Goal: Task Accomplishment & Management: Use online tool/utility

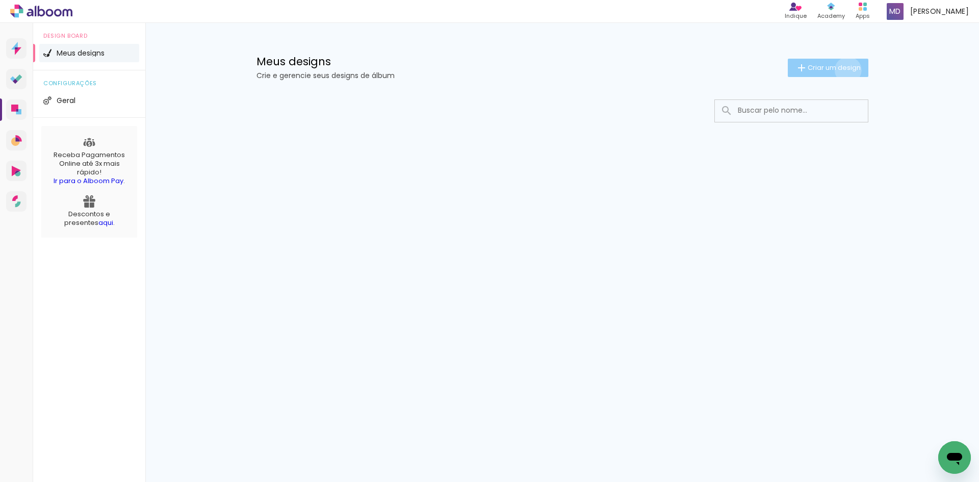
click at [846, 70] on span "Criar um design" at bounding box center [834, 67] width 53 height 7
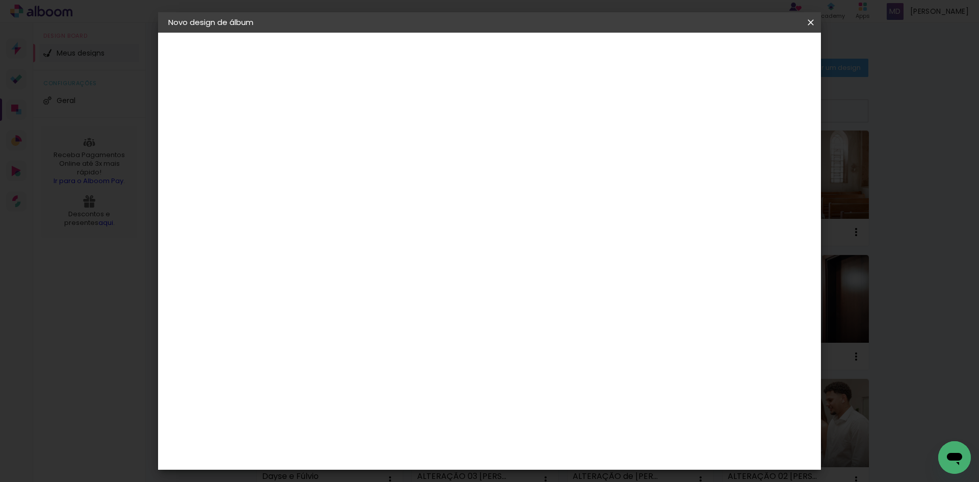
click at [335, 138] on input at bounding box center [335, 137] width 0 height 16
click at [335, 139] on input at bounding box center [335, 137] width 0 height 16
type input "v"
type input "VALENTINA RP"
type paper-input "VALENTINA RP"
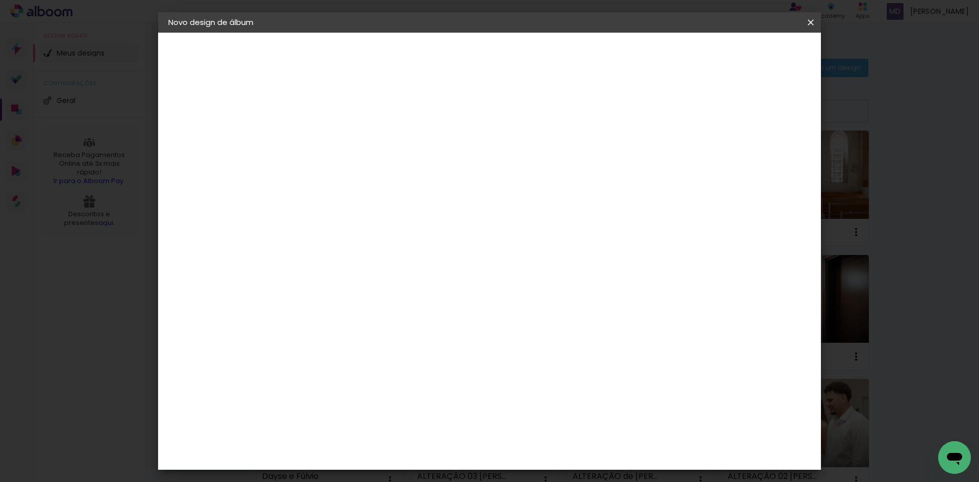
click at [0, 0] on slot "Avançar" at bounding box center [0, 0] width 0 height 0
click at [347, 467] on div "Foto 15" at bounding box center [337, 475] width 18 height 16
click at [0, 0] on slot "Avançar" at bounding box center [0, 0] width 0 height 0
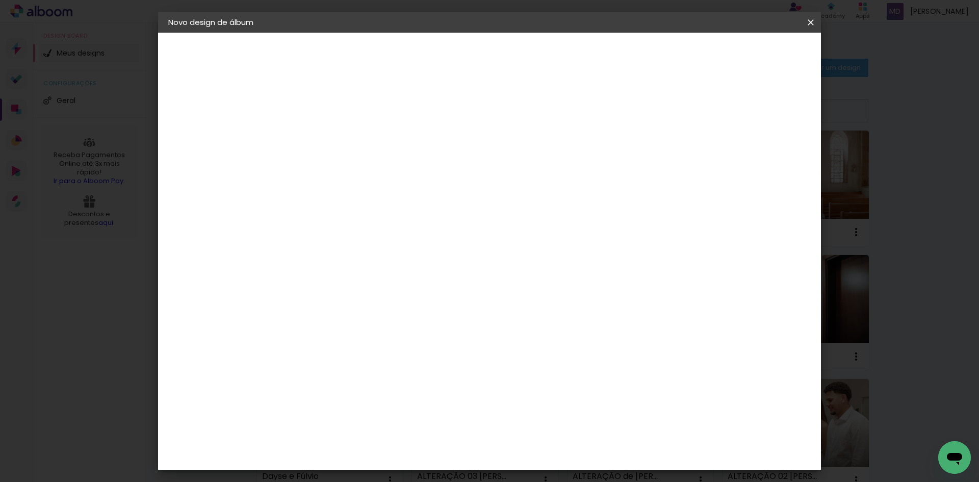
click at [501, 47] on paper-button "Avançar" at bounding box center [476, 53] width 50 height 17
click at [747, 54] on span "Iniciar design" at bounding box center [724, 53] width 46 height 7
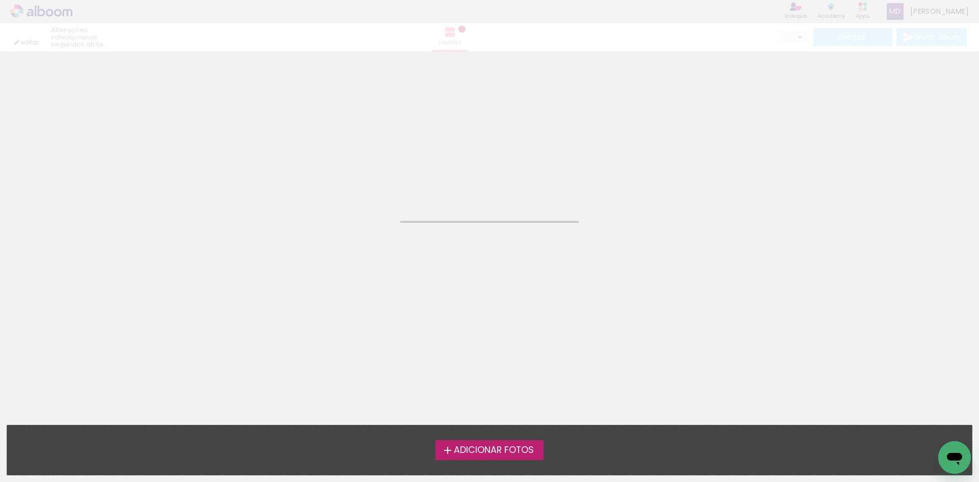
click at [486, 449] on span "Adicionar Fotos" at bounding box center [494, 450] width 80 height 9
click at [0, 0] on input "file" at bounding box center [0, 0] width 0 height 0
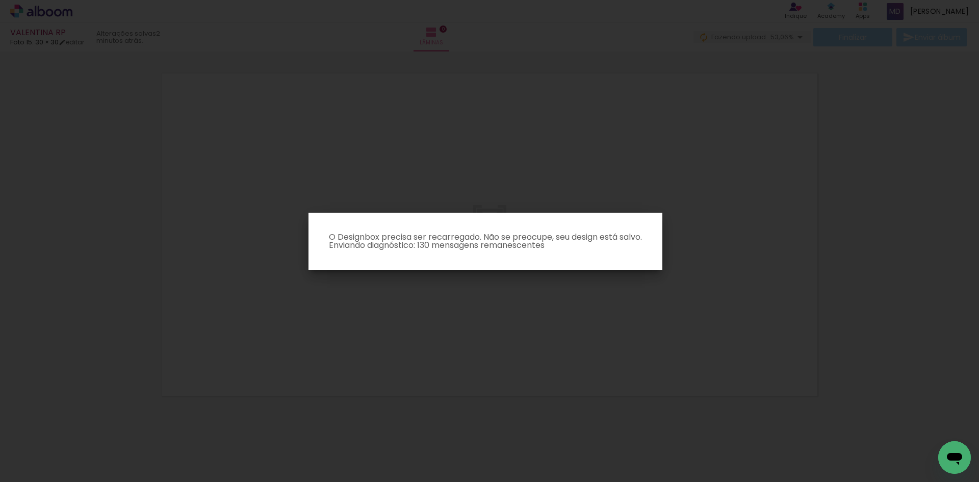
click at [755, 302] on iron-overlay-backdrop at bounding box center [489, 241] width 979 height 482
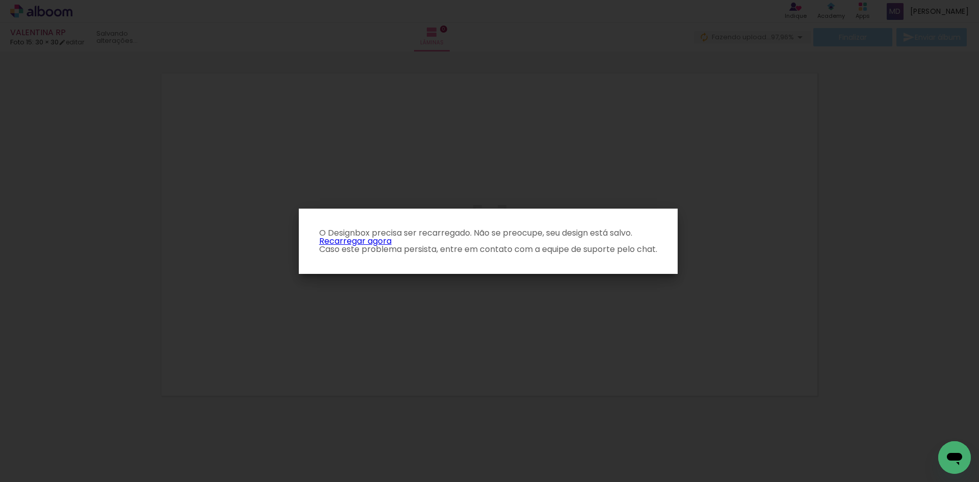
click at [374, 237] on link "Recarregar agora" at bounding box center [355, 241] width 72 height 12
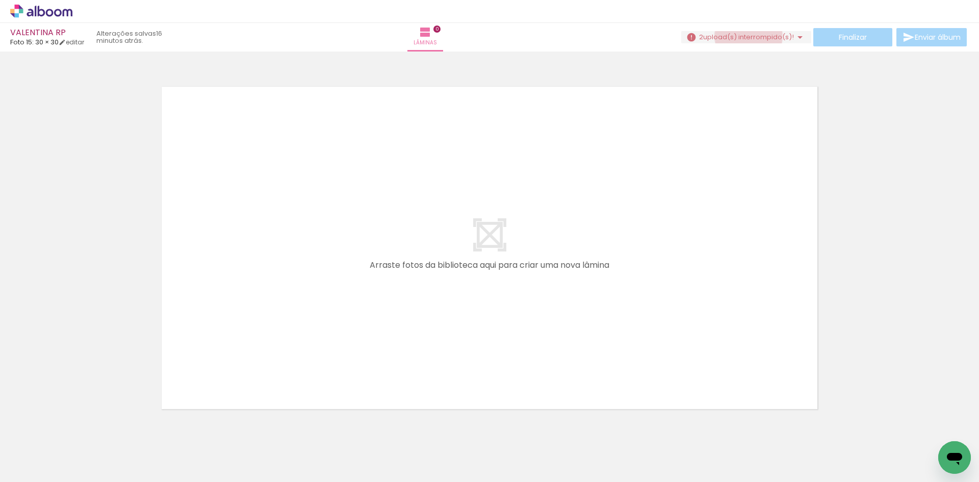
click at [744, 36] on span "upload(s) interrompido(s)!" at bounding box center [748, 37] width 91 height 10
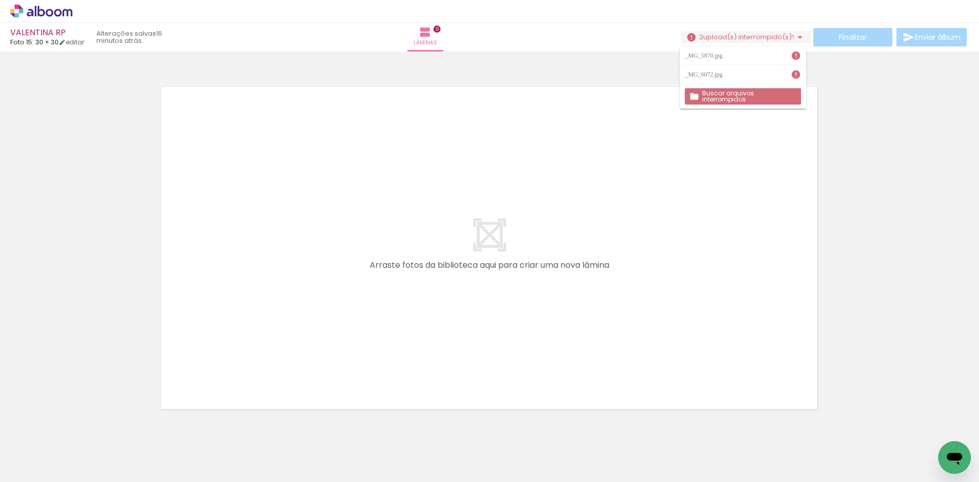
click at [0, 0] on slot "Buscar arquivos interrompidos" at bounding box center [0, 0] width 0 height 0
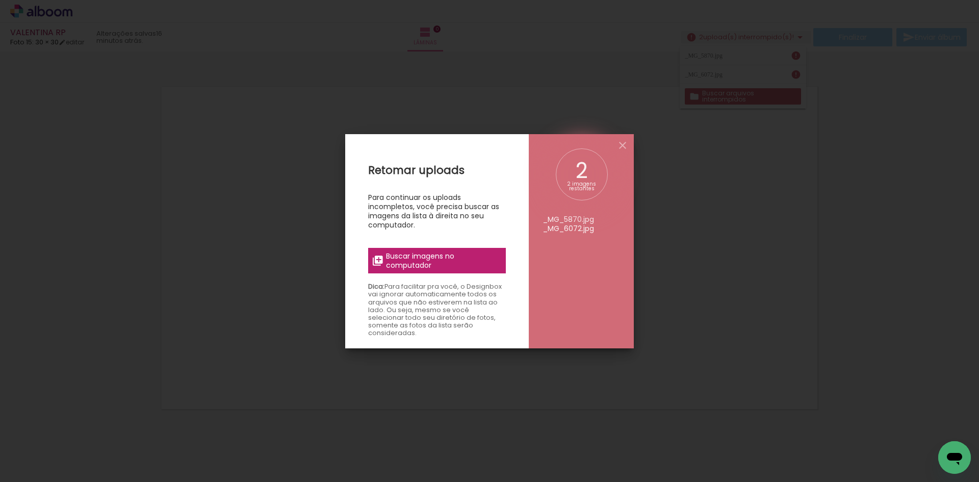
click at [406, 264] on span "Buscar imagens no computador" at bounding box center [443, 260] width 114 height 18
click at [0, 0] on input "file" at bounding box center [0, 0] width 0 height 0
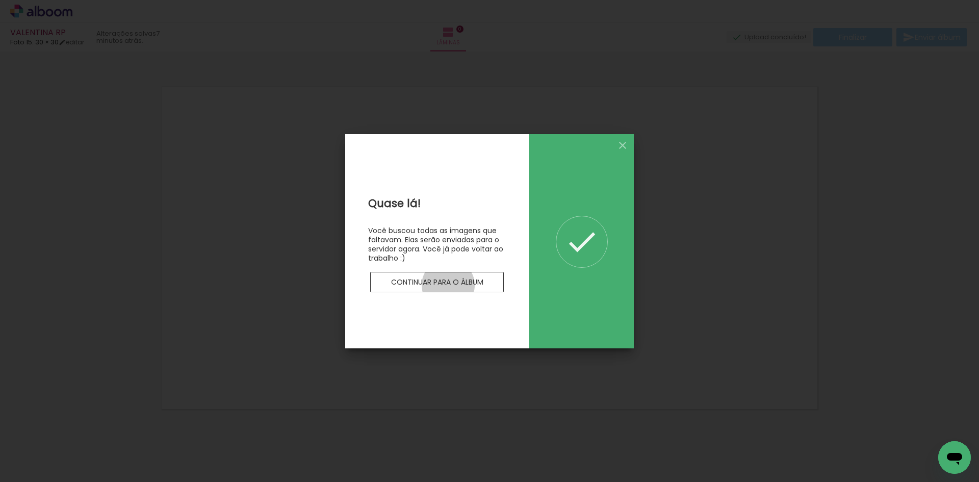
click at [0, 0] on slot "Continuar para o álbum" at bounding box center [0, 0] width 0 height 0
